Goal: Find contact information: Obtain details needed to contact an individual or organization

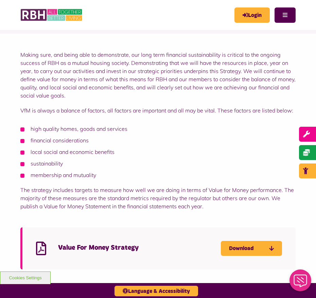
scroll to position [51, 0]
click at [43, 11] on img at bounding box center [51, 15] width 63 height 16
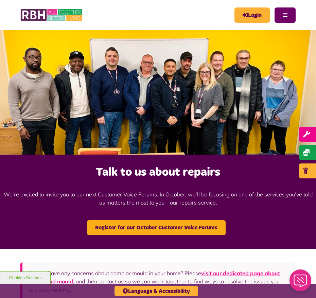
click at [288, 16] on button "Menu" at bounding box center [284, 14] width 21 height 15
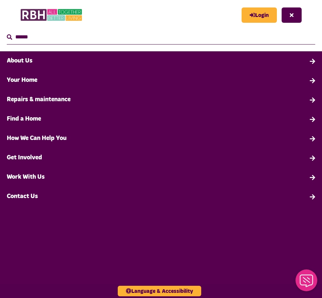
click at [26, 198] on link "Contact Us" at bounding box center [161, 196] width 322 height 19
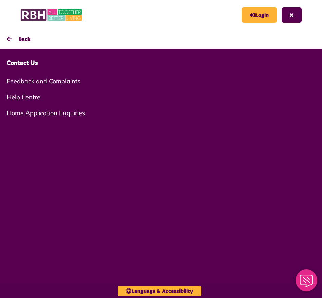
click at [21, 65] on link "Contact Us" at bounding box center [161, 63] width 322 height 19
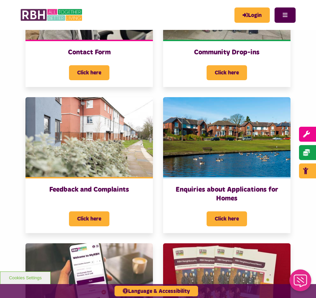
scroll to position [382, 0]
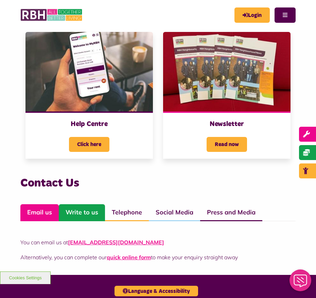
click at [78, 207] on link "Write to us" at bounding box center [82, 212] width 46 height 17
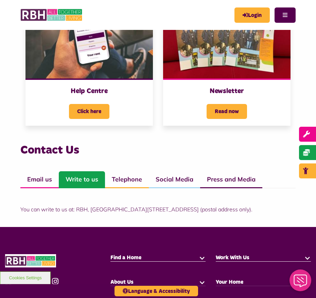
scroll to position [467, 0]
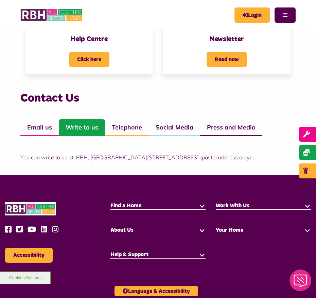
drag, startPoint x: 237, startPoint y: 157, endPoint x: 76, endPoint y: 159, distance: 161.3
click at [76, 159] on p "You can write to us at: RBH, Unique Enterprise Centre, Belfield Road, Rochdale,…" at bounding box center [157, 157] width 275 height 8
copy p "RBH, Unique Enterprise Centre, Belfield Road, Rochdale, OL16 2UP"
